Goal: Task Accomplishment & Management: Manage account settings

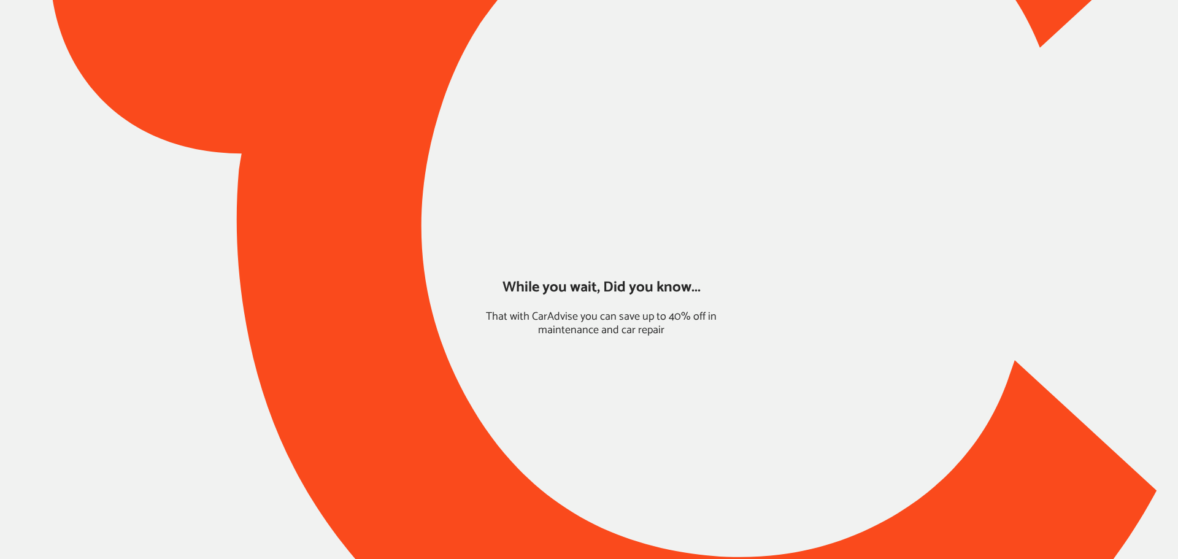
type input "*****"
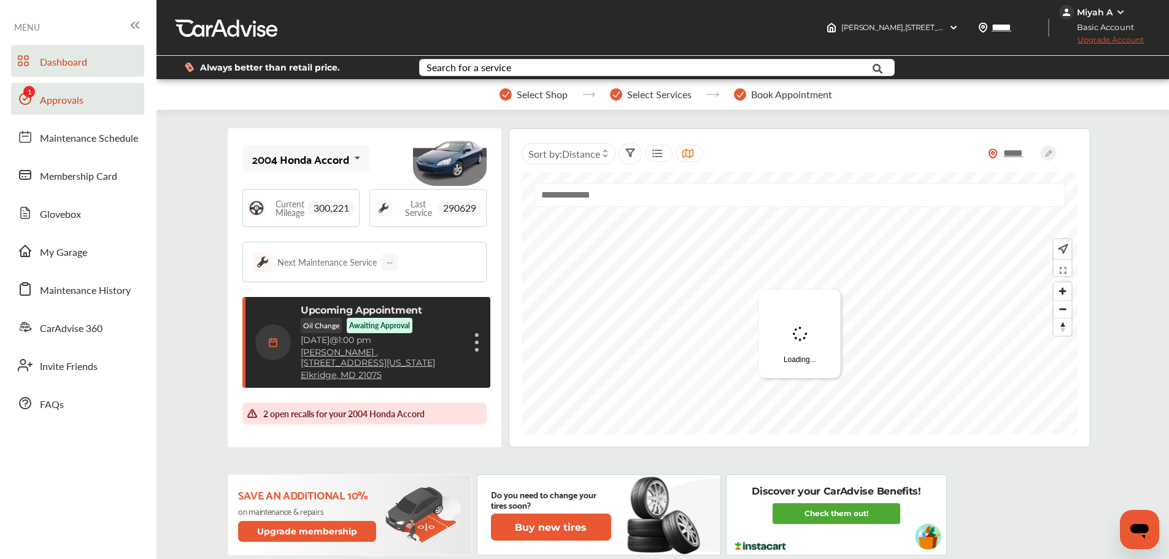
click at [42, 91] on link "Approvals" at bounding box center [77, 99] width 133 height 32
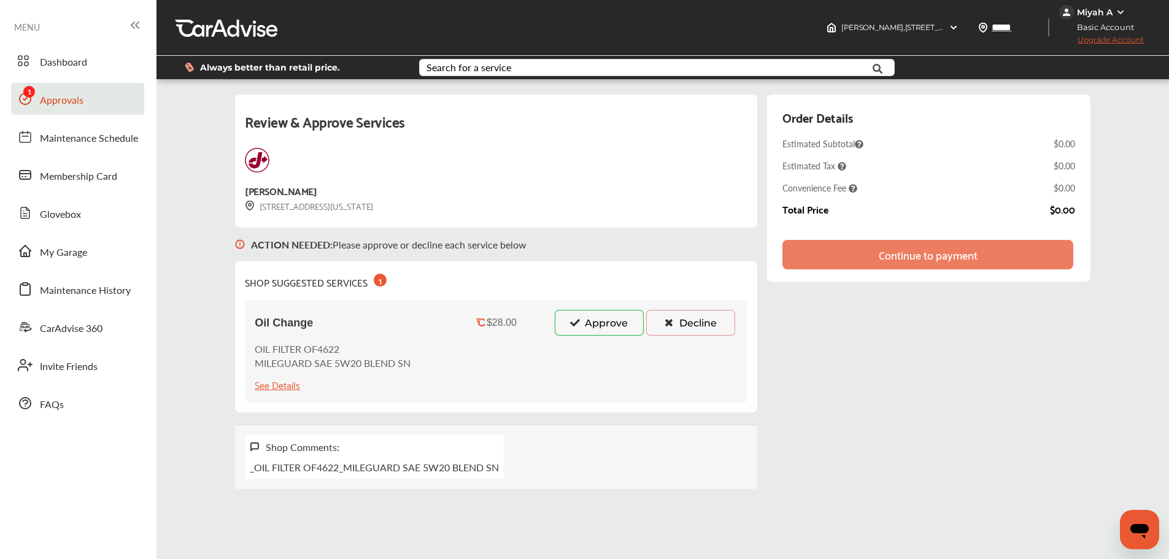
click at [578, 324] on icon at bounding box center [575, 322] width 12 height 9
